Goal: Information Seeking & Learning: Understand process/instructions

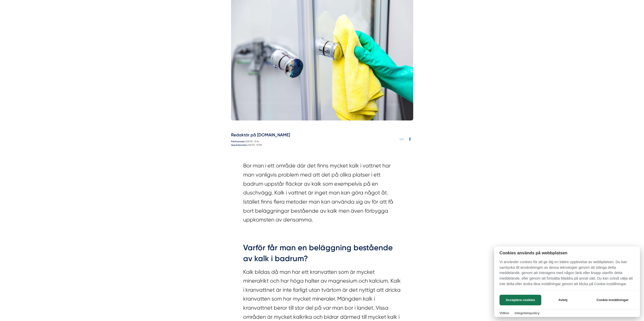
scroll to position [177, 0]
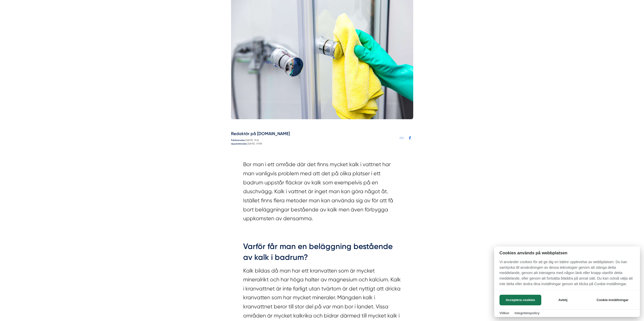
drag, startPoint x: 254, startPoint y: 151, endPoint x: 391, endPoint y: 151, distance: 137.1
click at [391, 151] on div at bounding box center [322, 160] width 644 height 321
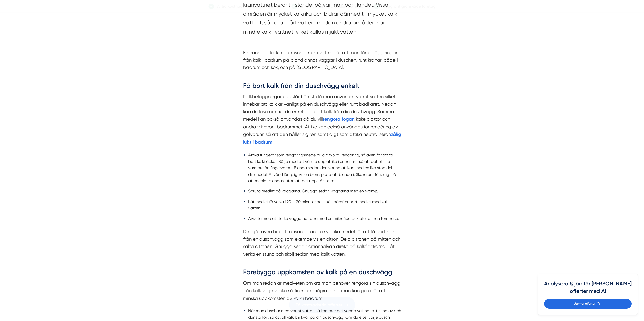
scroll to position [481, 0]
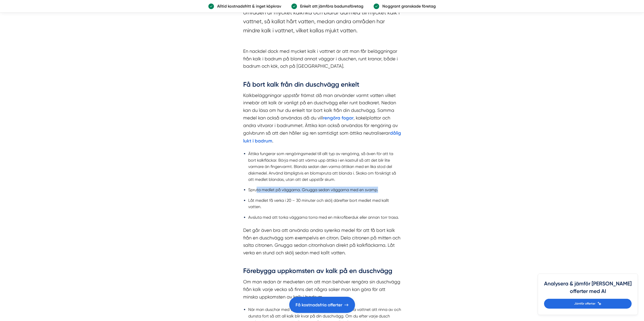
drag, startPoint x: 255, startPoint y: 179, endPoint x: 373, endPoint y: 173, distance: 117.7
click at [379, 187] on li "Spruta medlet på väggarna. Gnugga sedan väggarna med en svamp." at bounding box center [324, 190] width 153 height 6
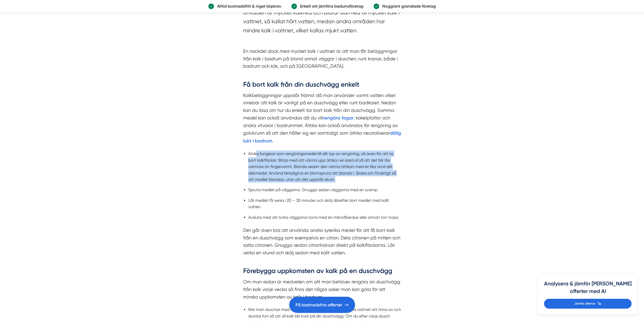
drag, startPoint x: 257, startPoint y: 141, endPoint x: 394, endPoint y: 169, distance: 139.6
click at [394, 169] on li "Ättika fungerar som rengöringsmedel till allt typ av rengöring, så även för att…" at bounding box center [324, 167] width 153 height 32
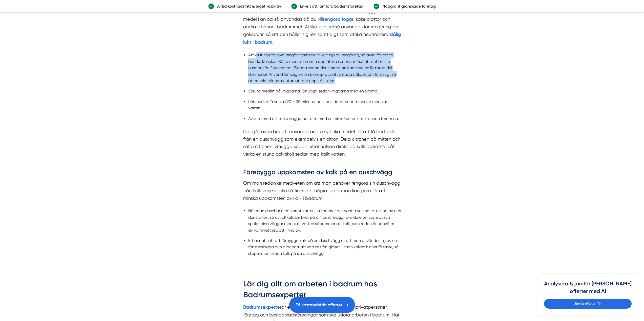
scroll to position [582, 0]
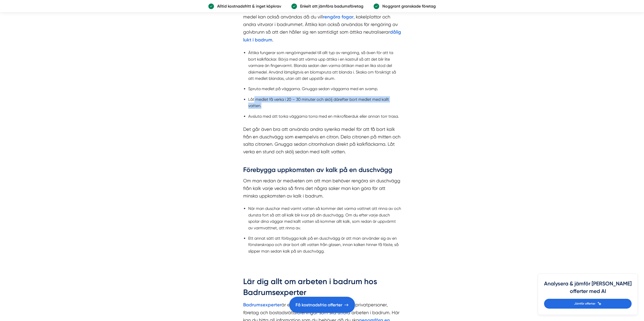
drag, startPoint x: 256, startPoint y: 87, endPoint x: 391, endPoint y: 95, distance: 134.6
click at [391, 96] on li "Låt medlet få verka i 20 – 30 minuter och skölj därefter bort medlet med kallt …" at bounding box center [324, 102] width 153 height 13
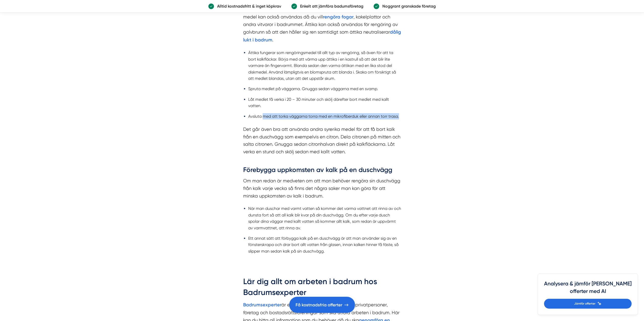
drag, startPoint x: 263, startPoint y: 104, endPoint x: 398, endPoint y: 109, distance: 135.4
click at [398, 109] on ul "Ättika fungerar som rengöringsmedel till allt typ av rengöring, så även för att…" at bounding box center [322, 85] width 158 height 79
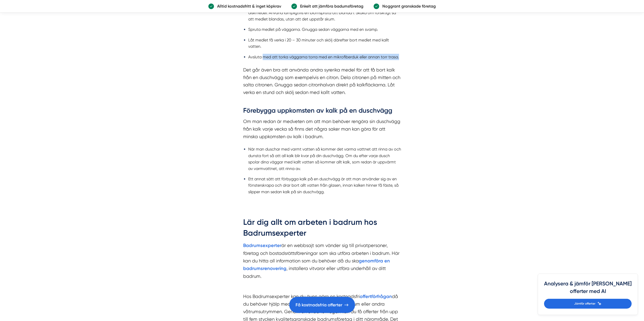
scroll to position [658, 0]
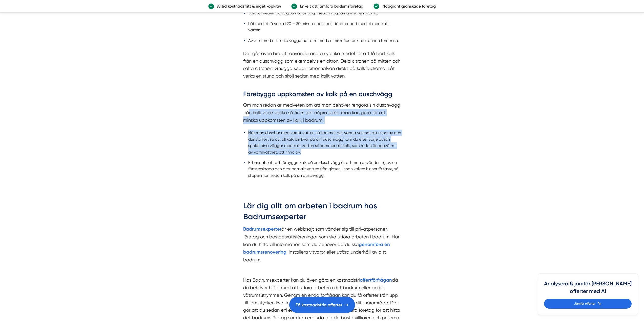
drag, startPoint x: 248, startPoint y: 96, endPoint x: 396, endPoint y: 139, distance: 154.1
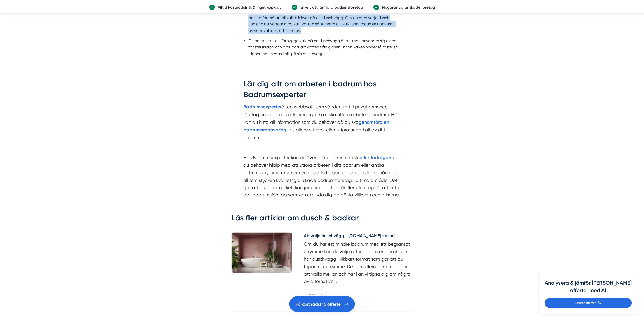
scroll to position [784, 0]
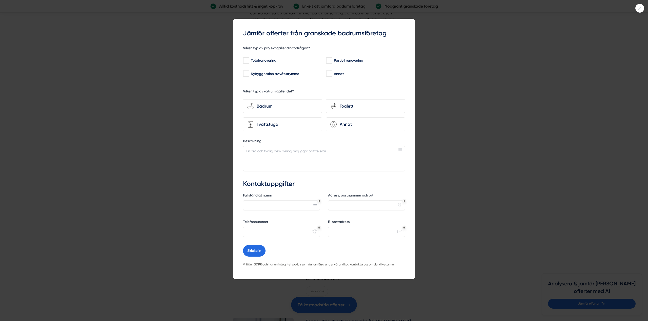
drag, startPoint x: 111, startPoint y: 57, endPoint x: 83, endPoint y: 35, distance: 35.6
click at [111, 57] on div at bounding box center [324, 160] width 648 height 321
